Goal: Task Accomplishment & Management: Manage account settings

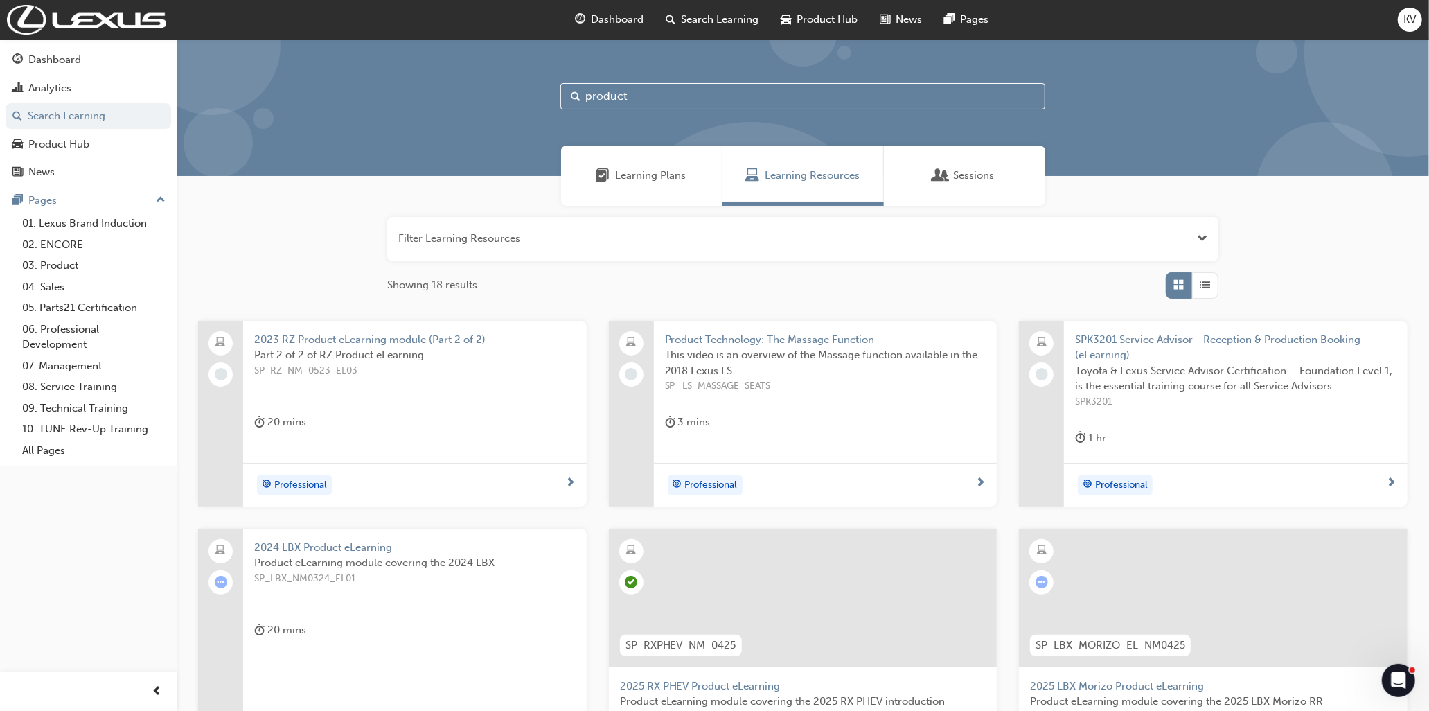
click at [610, 179] on span "Learning Plans" at bounding box center [604, 176] width 14 height 16
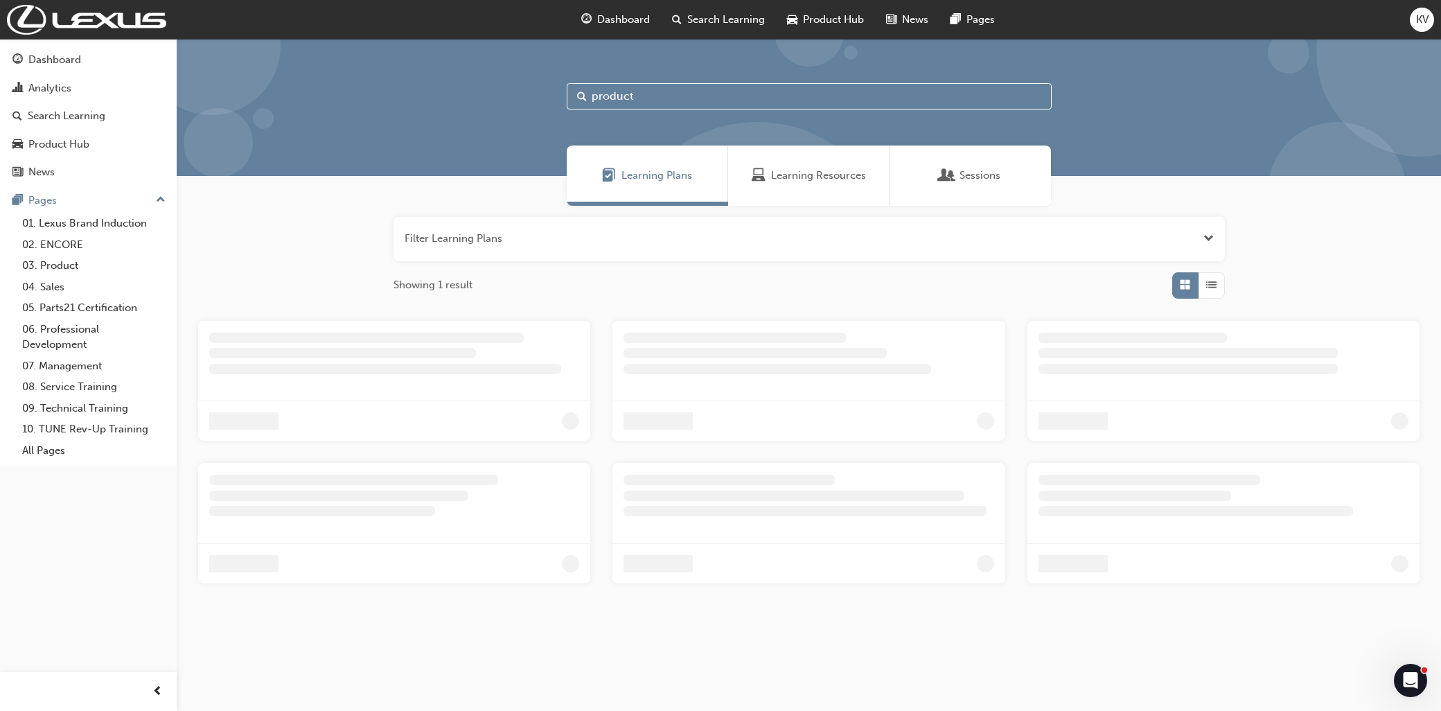
click at [658, 94] on input "product" at bounding box center [809, 96] width 485 height 26
drag, startPoint x: 672, startPoint y: 93, endPoint x: 303, endPoint y: 66, distance: 370.3
click at [303, 66] on div "product" at bounding box center [809, 107] width 1264 height 137
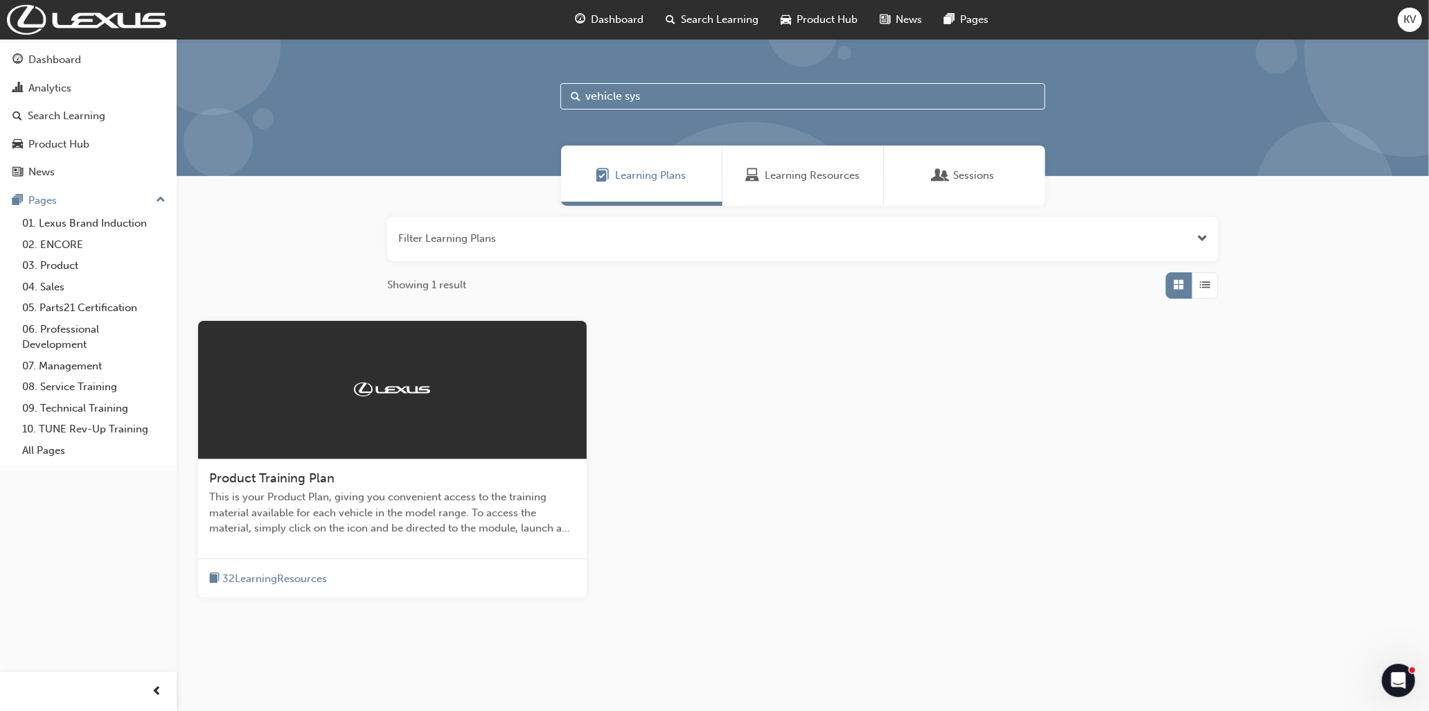
type input "vehicle sys"
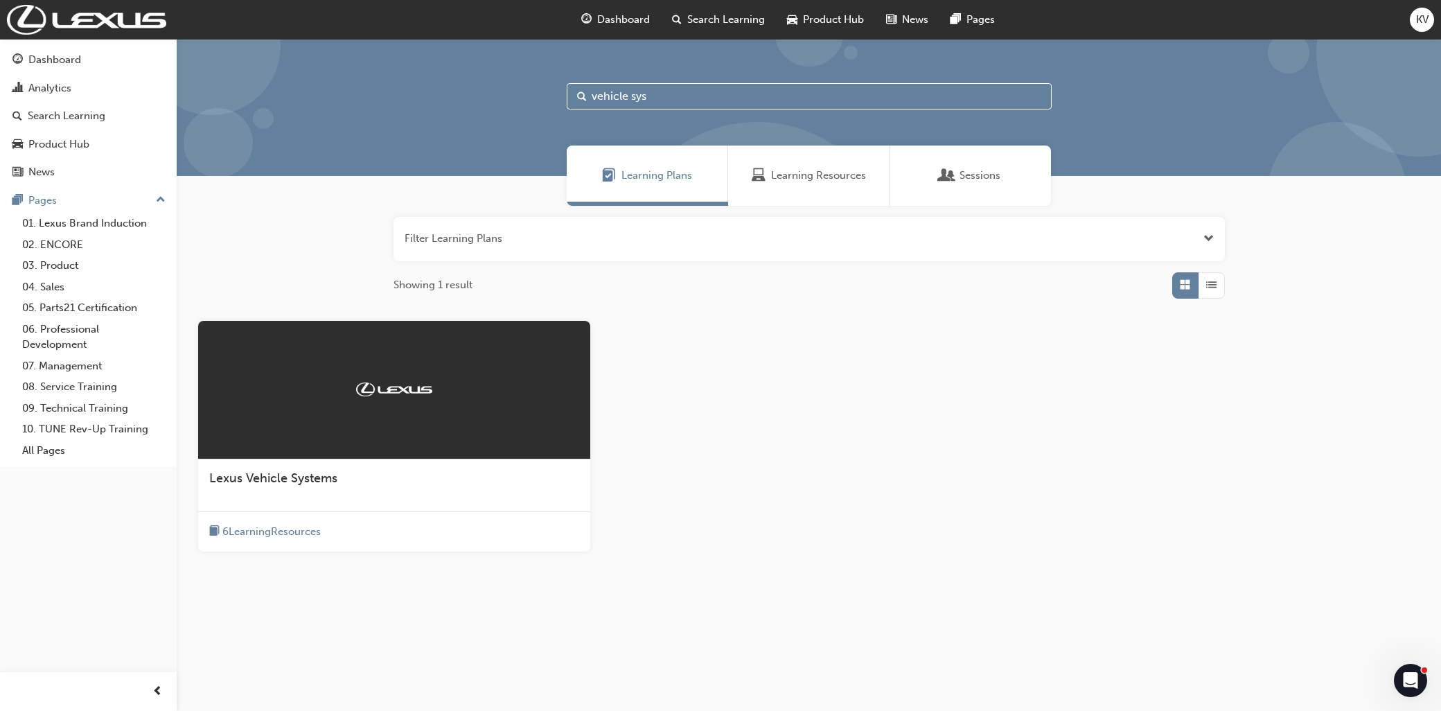
click at [335, 491] on div "Lexus Vehicle Systems" at bounding box center [394, 485] width 392 height 53
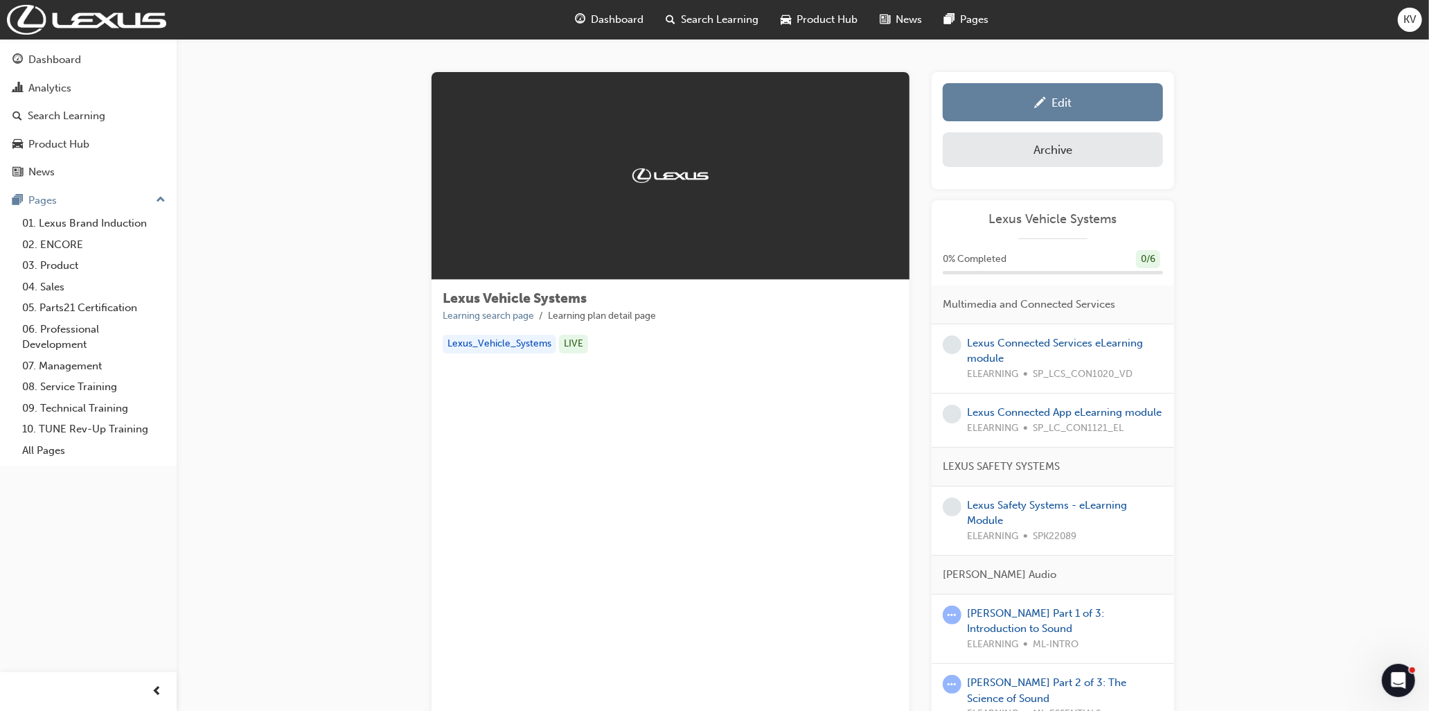
click at [1026, 101] on div "Edit" at bounding box center [1053, 102] width 200 height 17
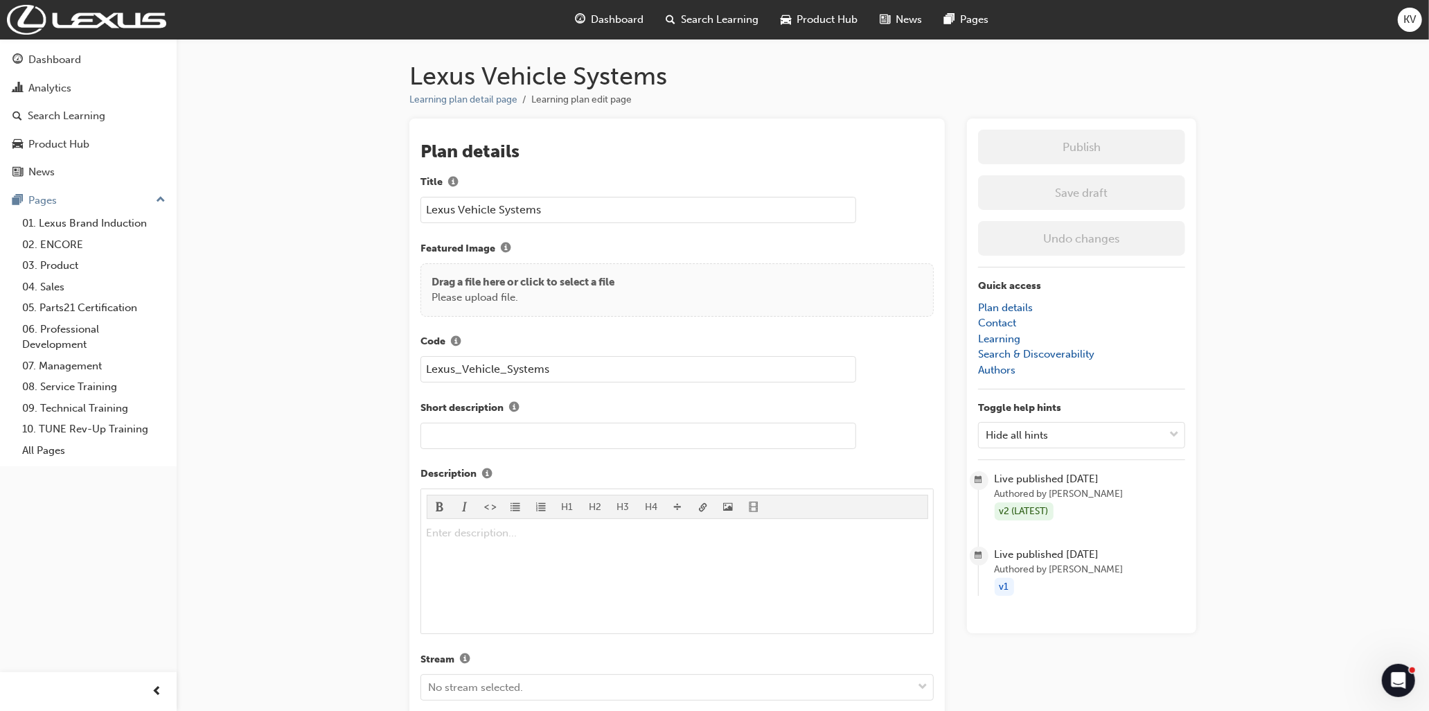
click at [465, 211] on input "Lexus Vehicle Systems" at bounding box center [639, 210] width 436 height 26
drag, startPoint x: 461, startPoint y: 209, endPoint x: 87, endPoint y: 197, distance: 374.3
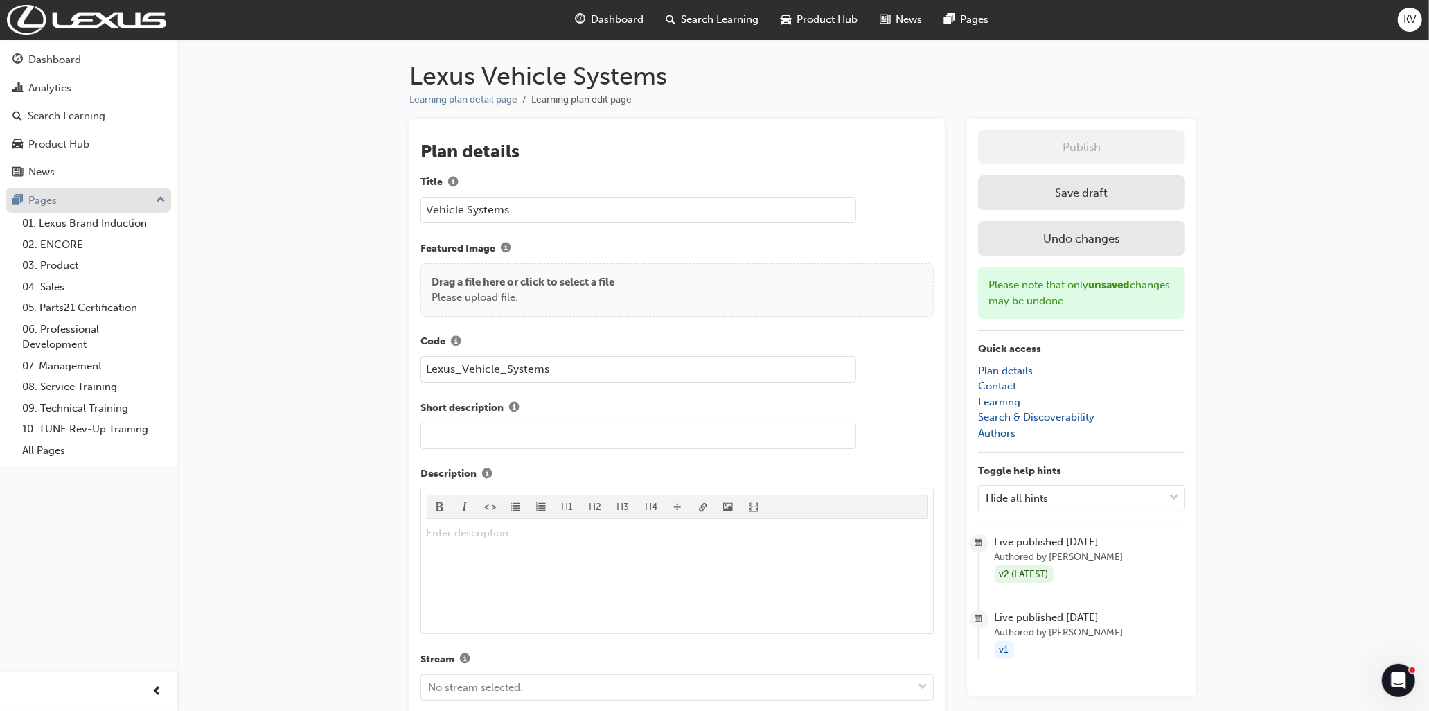
type input "Vehicle Systems"
click at [1099, 177] on button "Save draft" at bounding box center [1081, 192] width 207 height 35
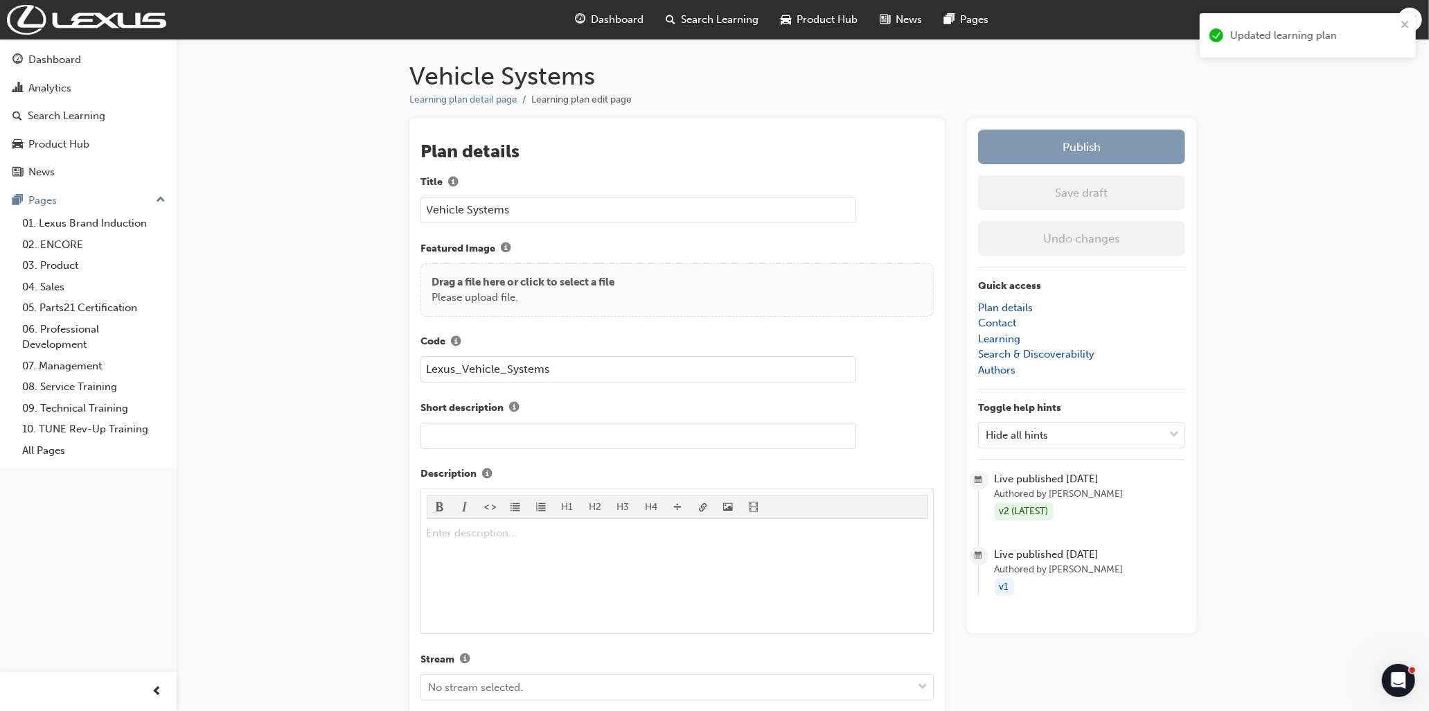
click at [1111, 150] on button "Publish" at bounding box center [1081, 147] width 207 height 35
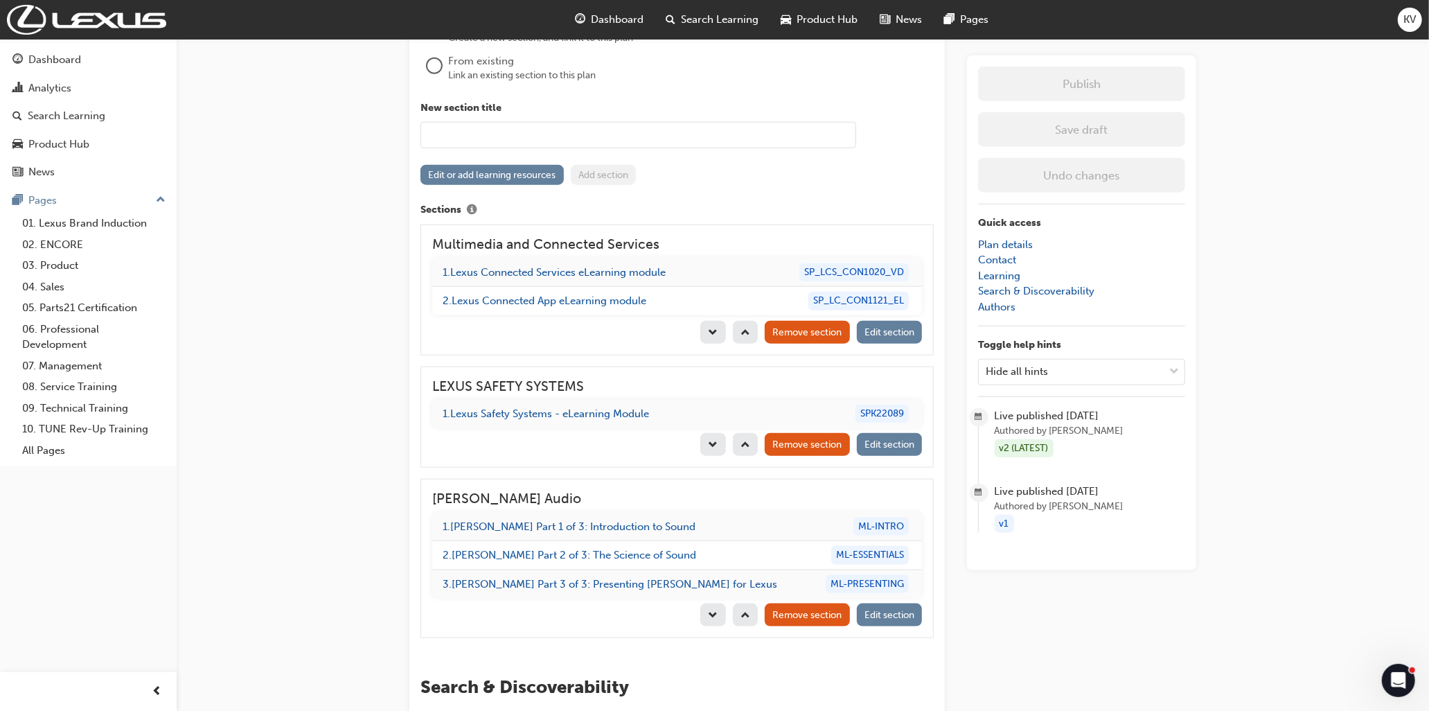
scroll to position [1118, 0]
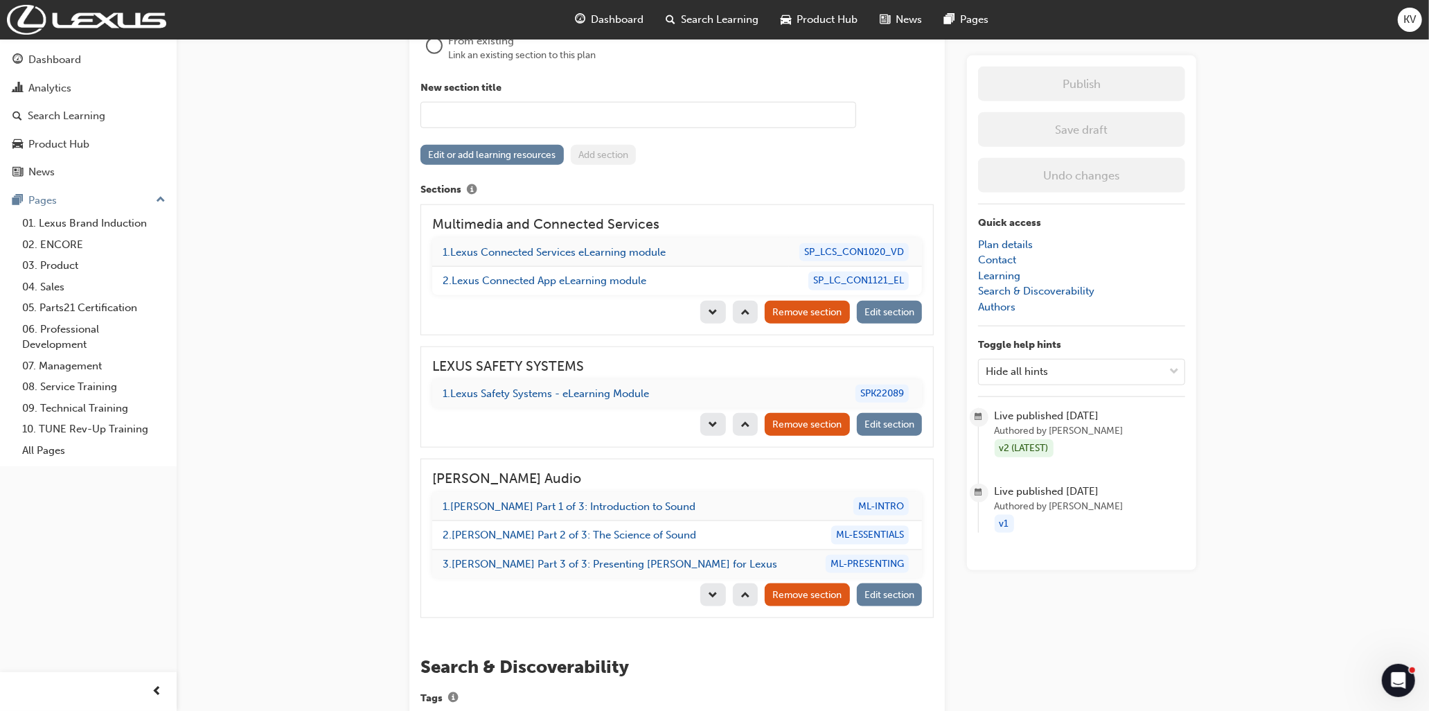
click at [1269, 430] on div "Vehicle Systems Learning plan detail page Learning plan edit page The recent up…" at bounding box center [714, 13] width 1429 height 2262
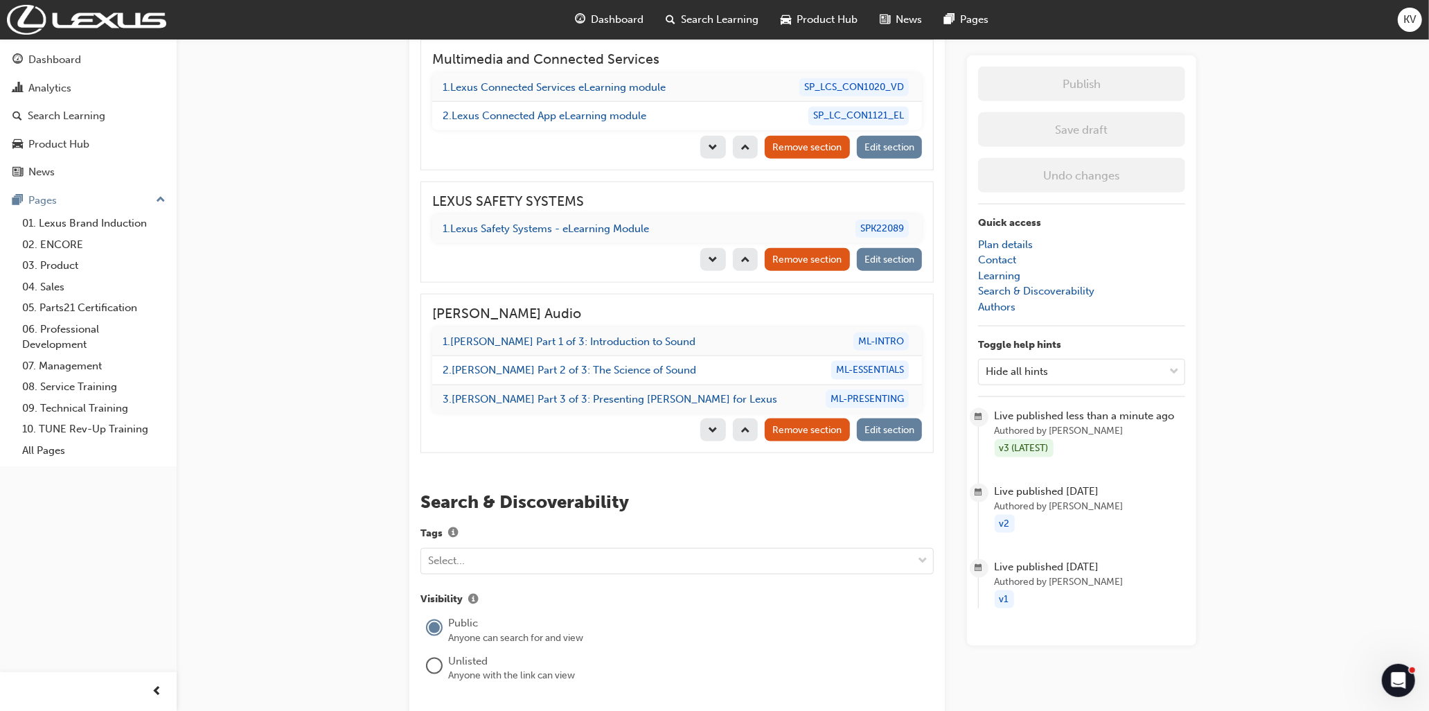
scroll to position [1026, 0]
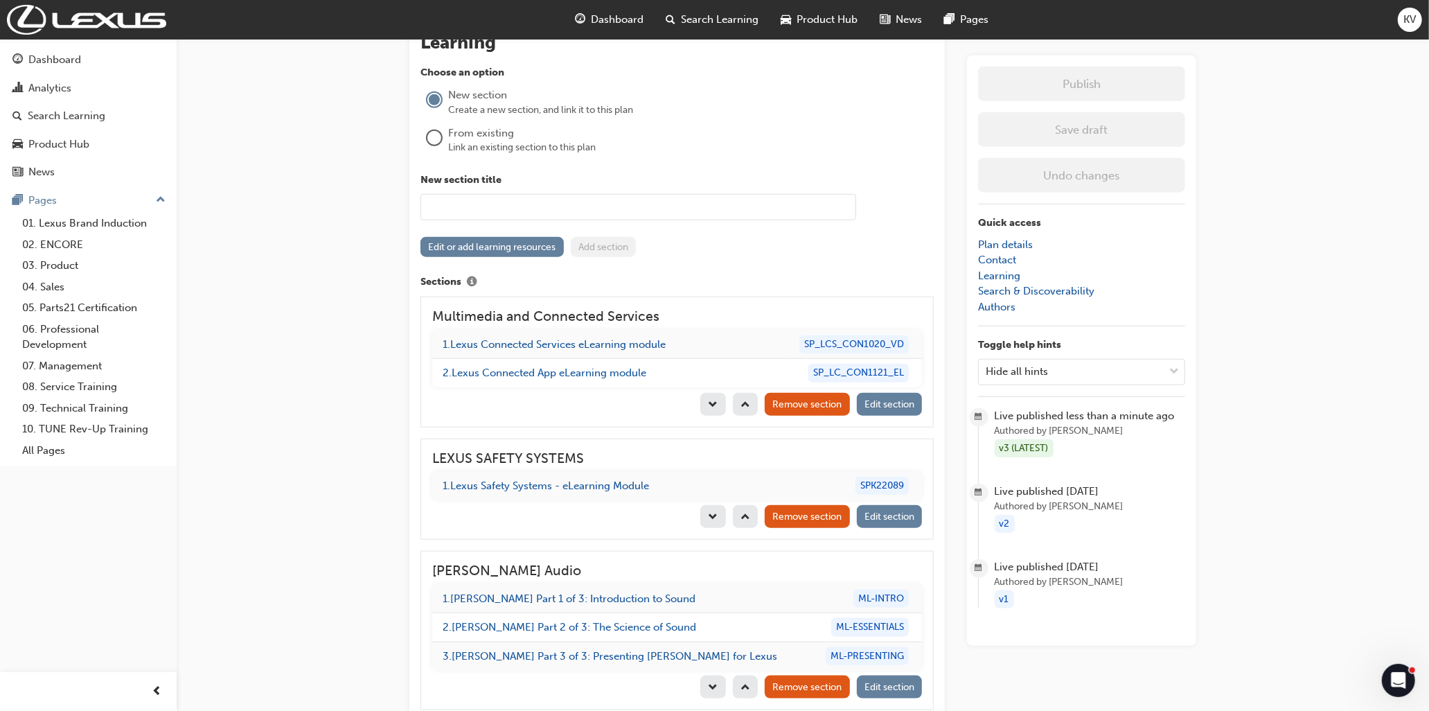
drag, startPoint x: 1240, startPoint y: 370, endPoint x: 1286, endPoint y: 203, distance: 173.1
click at [1240, 370] on div "Vehicle Systems Learning plan detail page Learning plan edit page The recent up…" at bounding box center [714, 105] width 1429 height 2262
